Goal: Navigation & Orientation: Find specific page/section

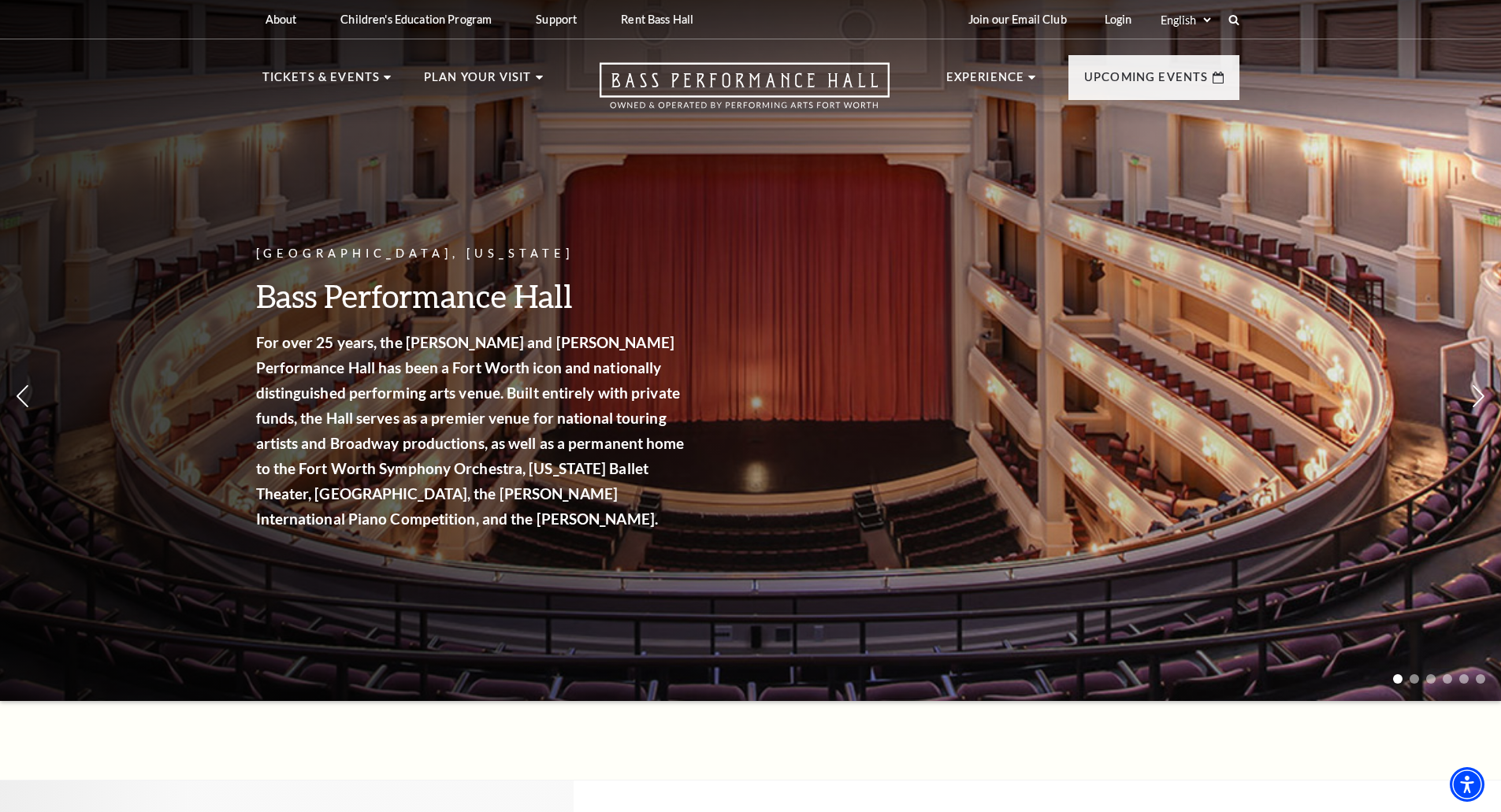
click at [920, 65] on header "About Performing Arts [GEOGRAPHIC_DATA] [PERSON_NAME] [MEDICAL_DATA] Center Res…" at bounding box center [750, 62] width 1501 height 124
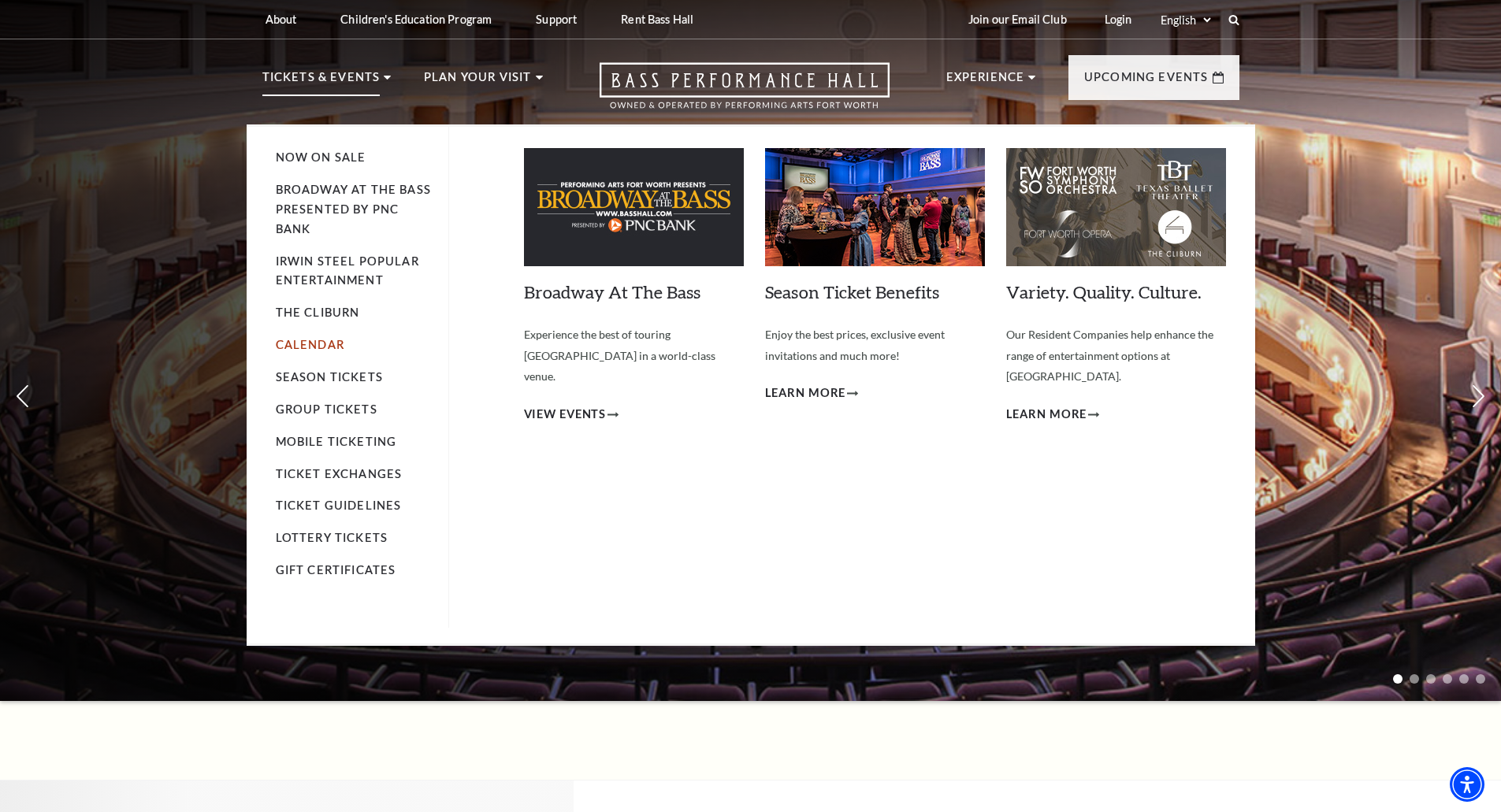
click at [307, 346] on link "Calendar" at bounding box center [309, 345] width 68 height 14
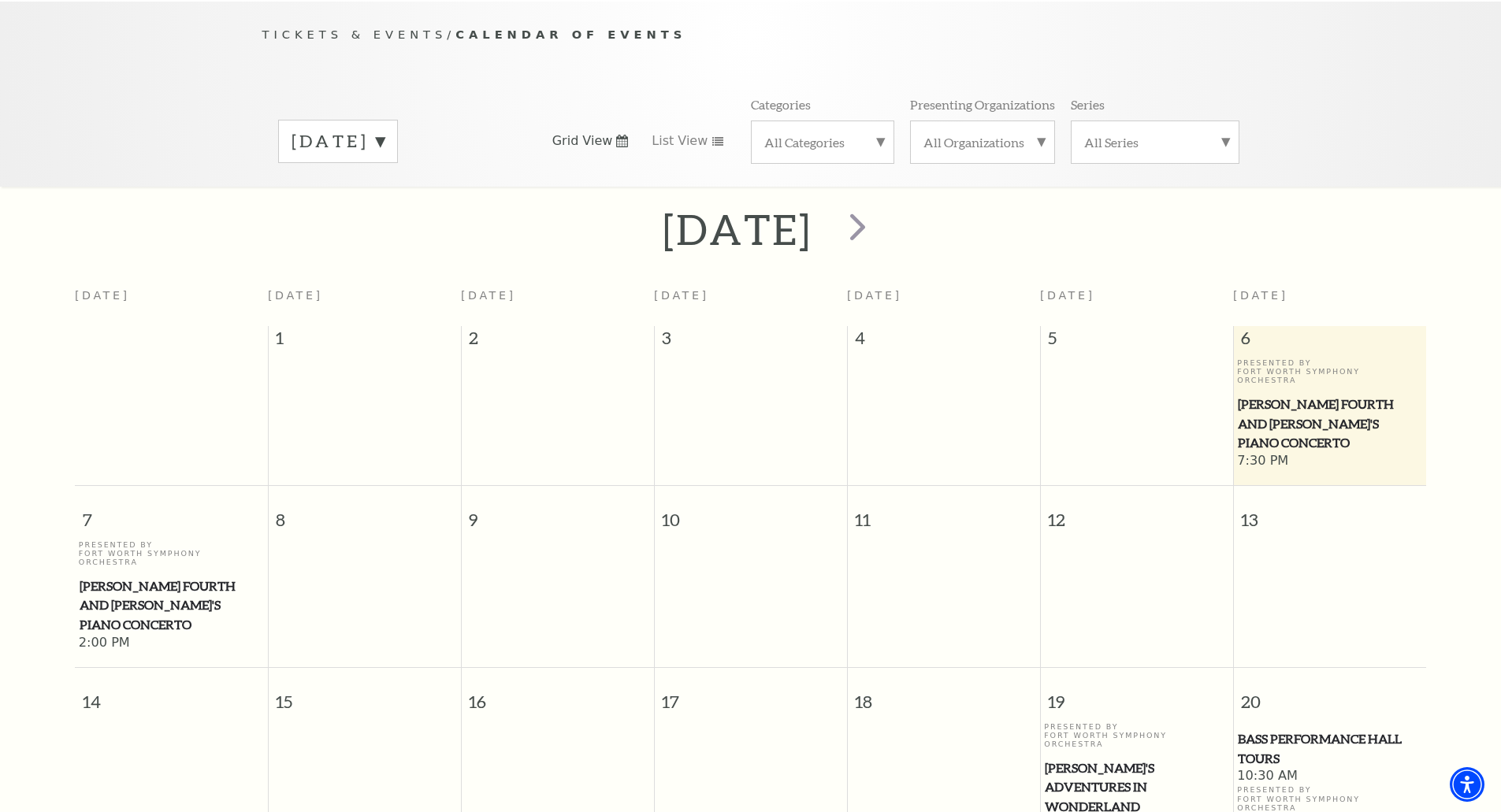
scroll to position [139, 0]
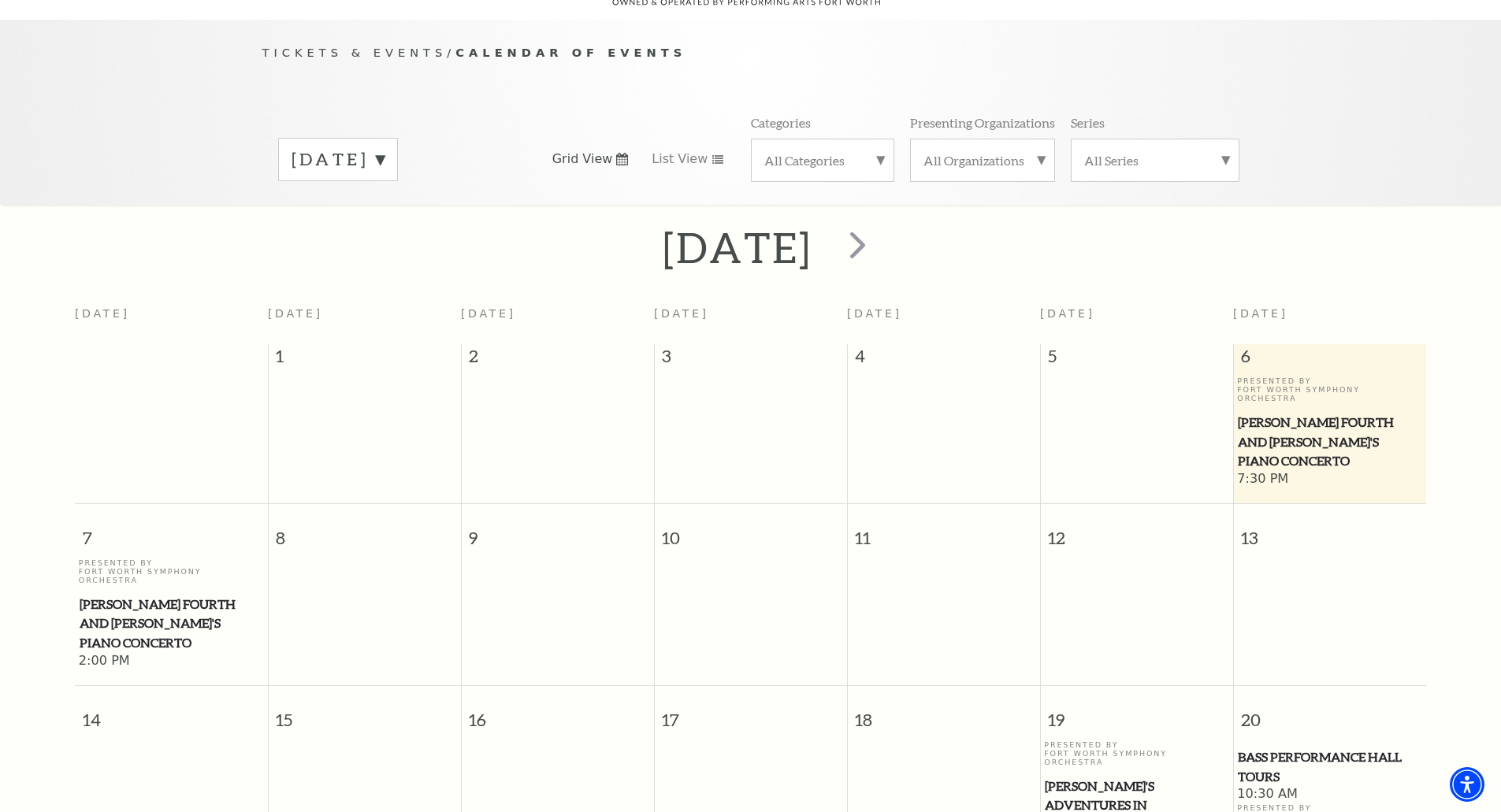
click at [1309, 150] on div "Tickets & Events / Calendar of Events September 2025 Grid View List View Catego…" at bounding box center [750, 112] width 1501 height 185
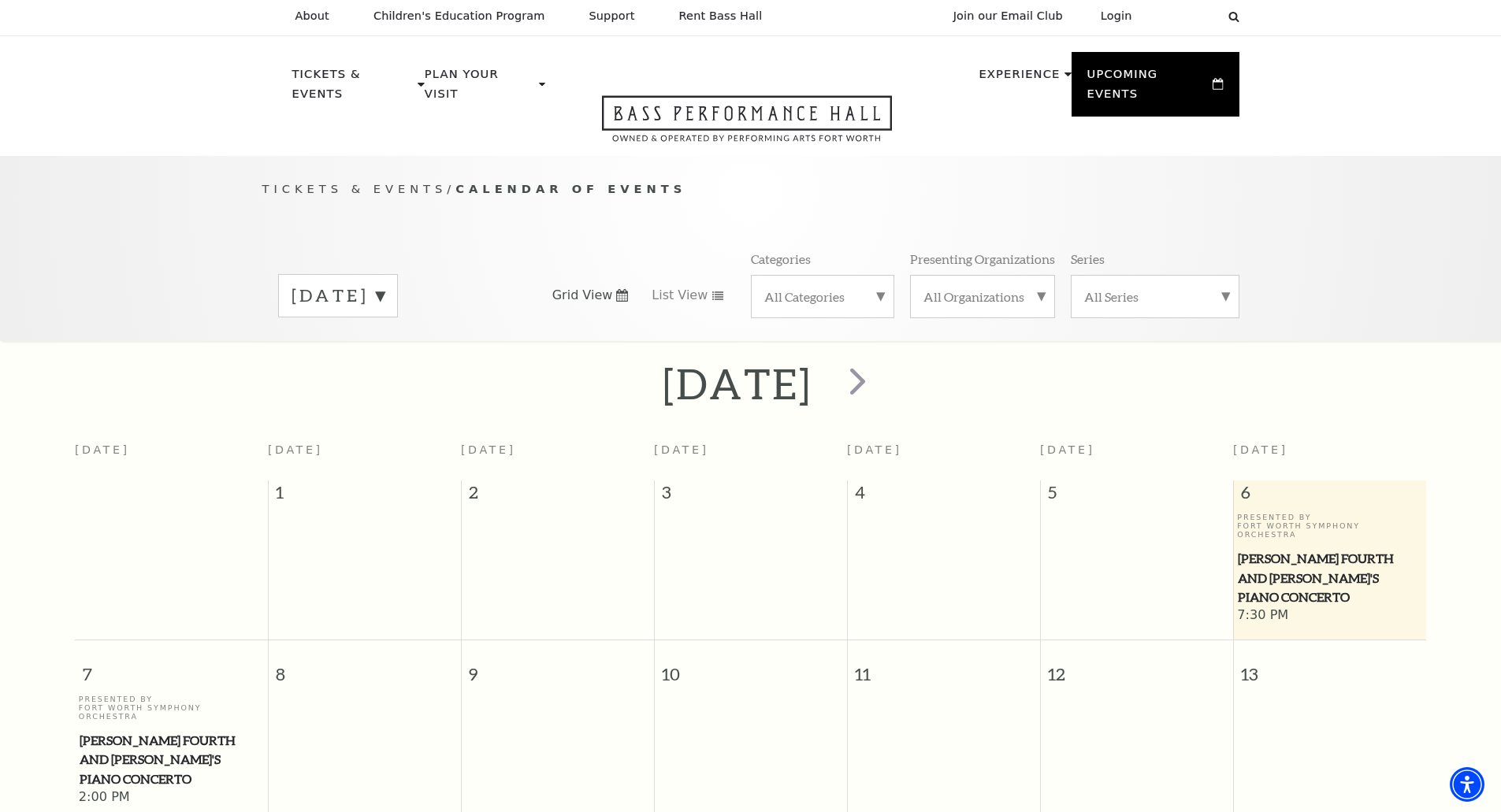
scroll to position [0, 0]
